Goal: Task Accomplishment & Management: Manage account settings

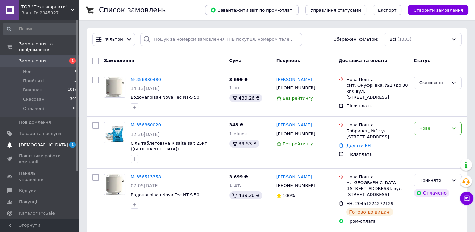
click at [61, 142] on span "1 0" at bounding box center [70, 145] width 18 height 6
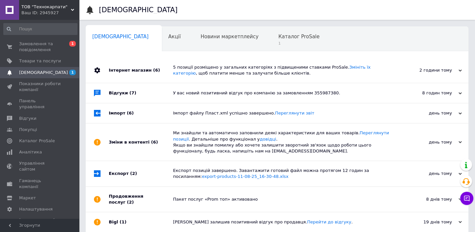
click at [329, 99] on div "У вас новий позитивний відгук про компанію за замовленням 355987380." at bounding box center [284, 93] width 223 height 20
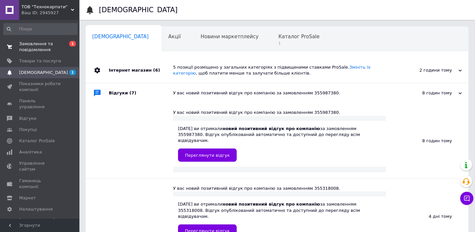
click at [20, 40] on link "Замовлення та повідомлення 0 1" at bounding box center [40, 46] width 81 height 17
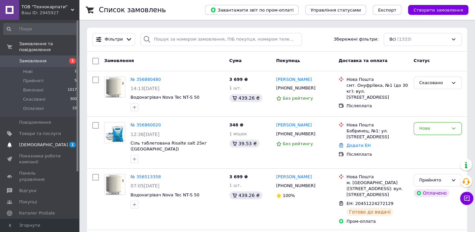
click at [39, 139] on link "Сповіщення 1" at bounding box center [40, 144] width 81 height 11
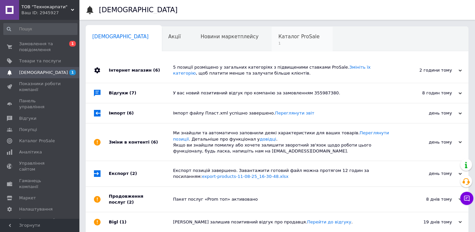
click at [278, 39] on span "Каталог ProSale" at bounding box center [298, 37] width 41 height 6
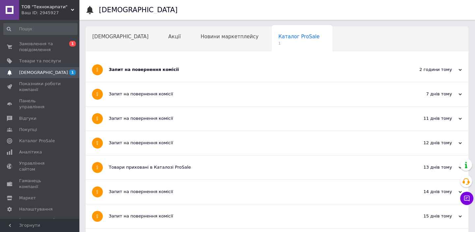
click at [199, 70] on div "Запит на повернення комісії" at bounding box center [252, 70] width 287 height 6
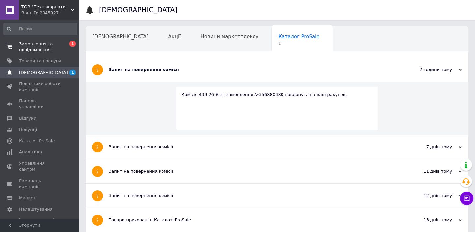
click at [50, 45] on span "Замовлення та повідомлення" at bounding box center [40, 47] width 42 height 12
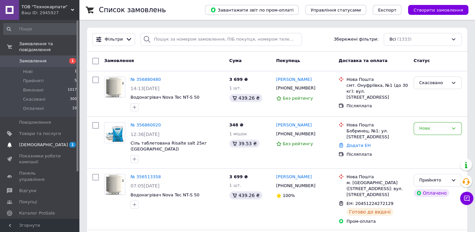
click at [49, 142] on span "[DEMOGRAPHIC_DATA]" at bounding box center [40, 145] width 42 height 6
